Goal: Find specific page/section: Find specific page/section

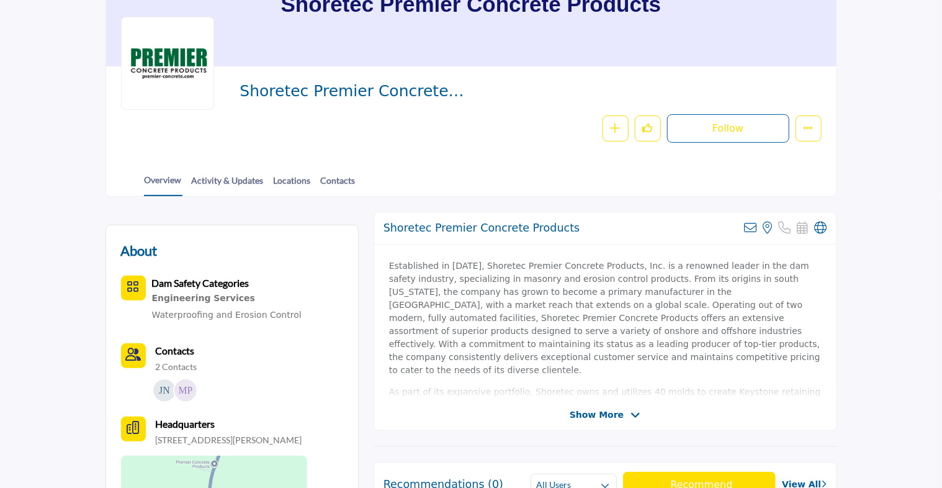
scroll to position [186, 0]
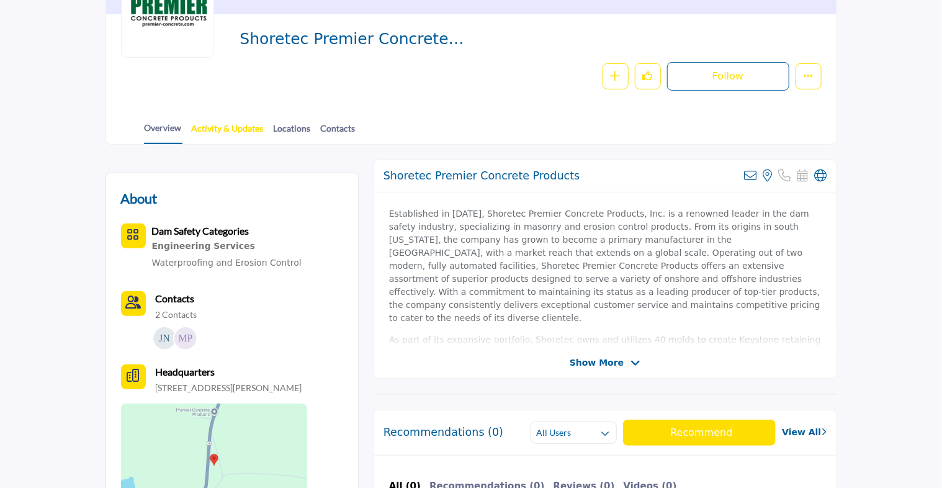
click at [227, 127] on link "Activity & Updates" at bounding box center [227, 133] width 73 height 22
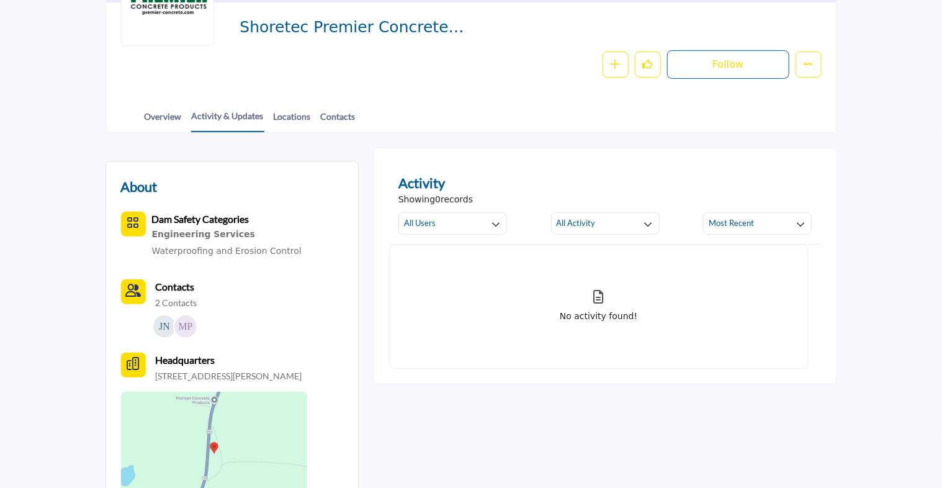
scroll to position [186, 0]
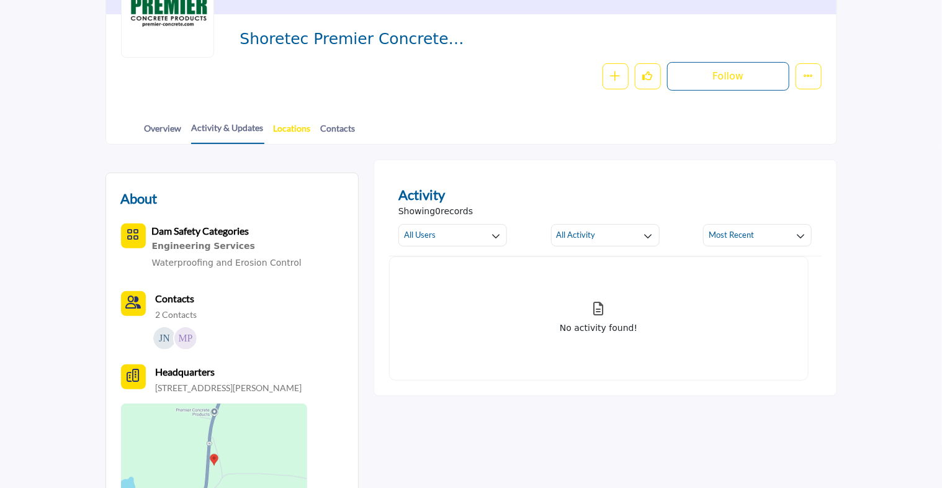
click at [286, 124] on link "Locations" at bounding box center [292, 133] width 38 height 22
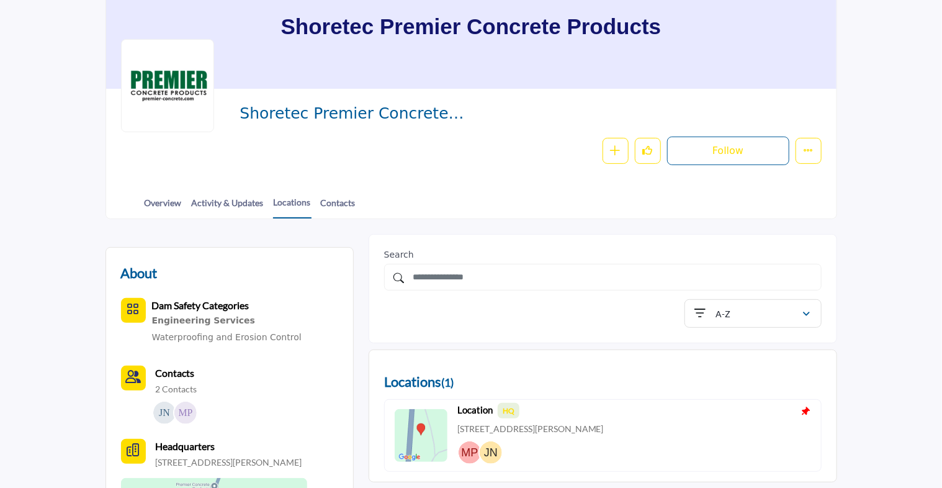
scroll to position [124, 0]
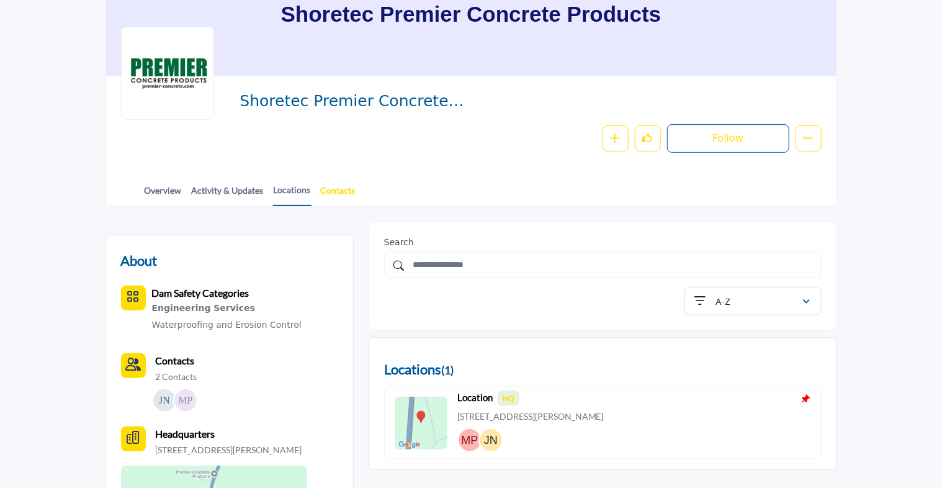
click at [348, 184] on link "Contacts" at bounding box center [338, 195] width 36 height 22
